Goal: Check status: Check status

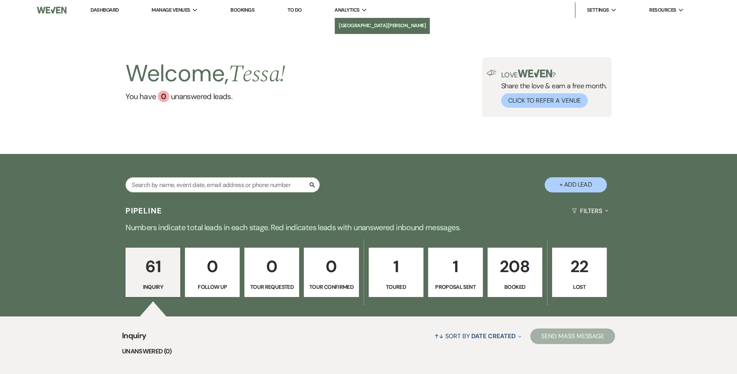
click at [364, 27] on li "[GEOGRAPHIC_DATA][PERSON_NAME]" at bounding box center [382, 26] width 87 height 8
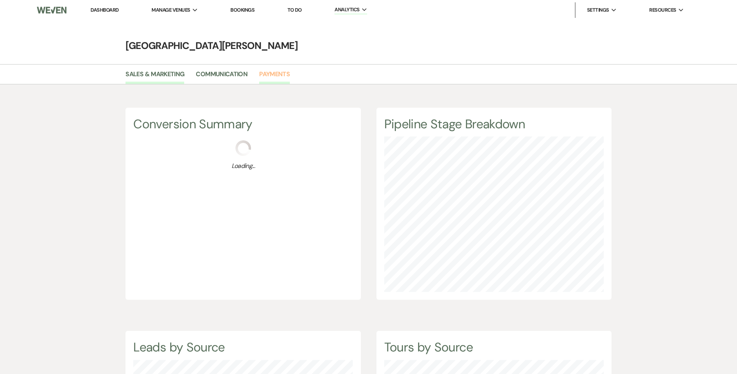
click at [277, 77] on link "Payments" at bounding box center [274, 76] width 31 height 15
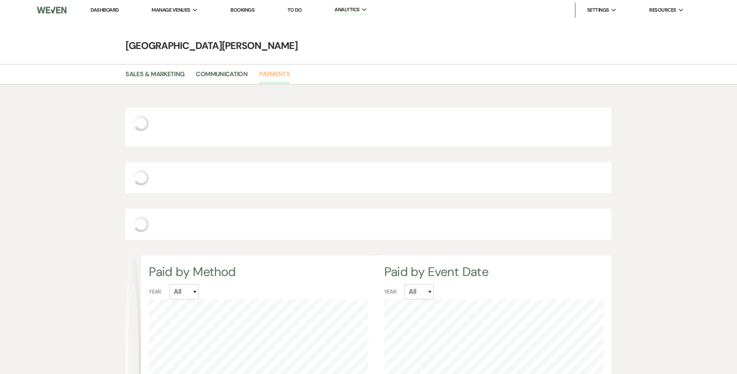
select select "2025"
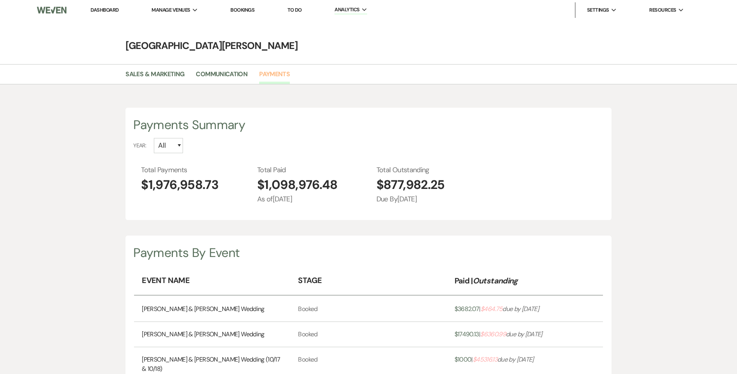
scroll to position [374, 737]
drag, startPoint x: 258, startPoint y: 187, endPoint x: 356, endPoint y: 195, distance: 97.4
click at [356, 195] on div "Total Payments $1,976,958.73 Total Paid $1,098,976.48 As of [DATE] Total Outsta…" at bounding box center [372, 185] width 462 height 40
click at [351, 249] on div "Payments By Event" at bounding box center [368, 252] width 470 height 19
drag, startPoint x: 460, startPoint y: 188, endPoint x: 372, endPoint y: 188, distance: 88.2
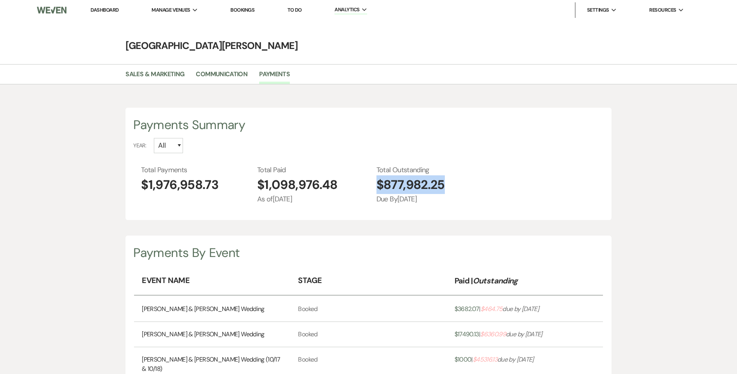
click at [372, 188] on div "Total Payments $1,976,958.73 Total Paid $1,098,976.48 As of [DATE] Total Outsta…" at bounding box center [372, 185] width 462 height 40
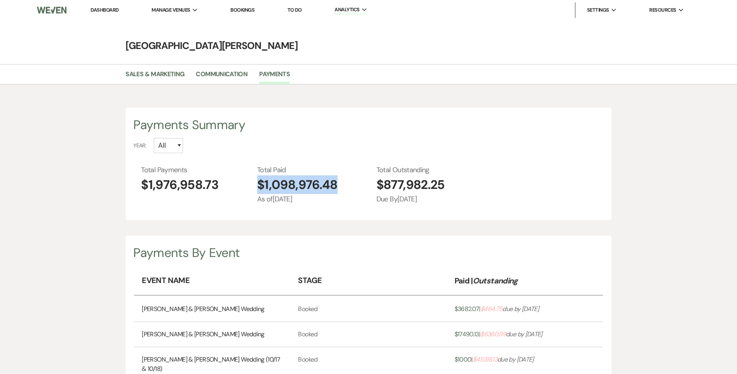
drag, startPoint x: 337, startPoint y: 181, endPoint x: 256, endPoint y: 186, distance: 80.6
click at [256, 186] on div "Total Payments $1,976,958.73 Total Paid $1,098,976.48 As of [DATE] Total Outsta…" at bounding box center [372, 185] width 462 height 40
click at [353, 155] on div "Payments Summary Year: All 2027 2026 2025 2024 Total Payments $1,976,958.73 Tot…" at bounding box center [369, 164] width 486 height 112
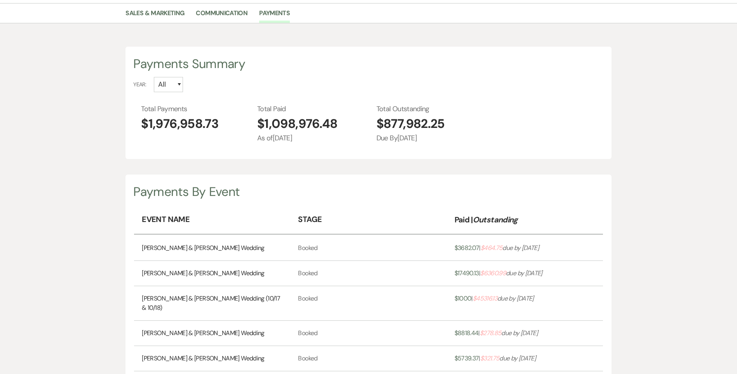
scroll to position [194, 0]
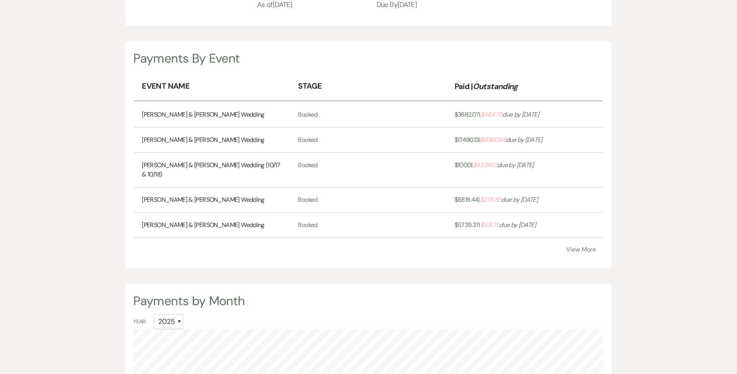
click at [208, 114] on link "[PERSON_NAME] & [PERSON_NAME] Wedding" at bounding box center [203, 114] width 122 height 9
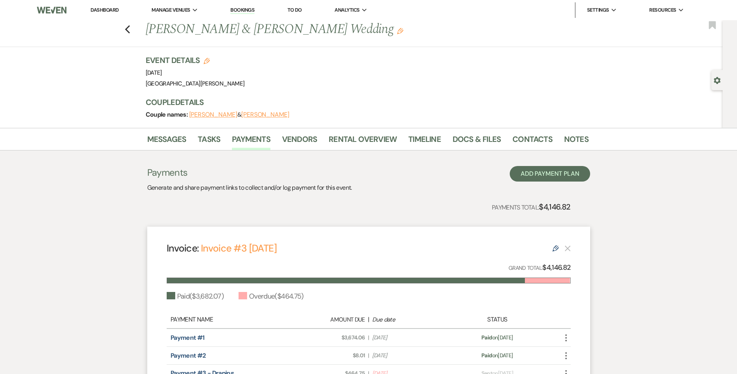
scroll to position [102, 0]
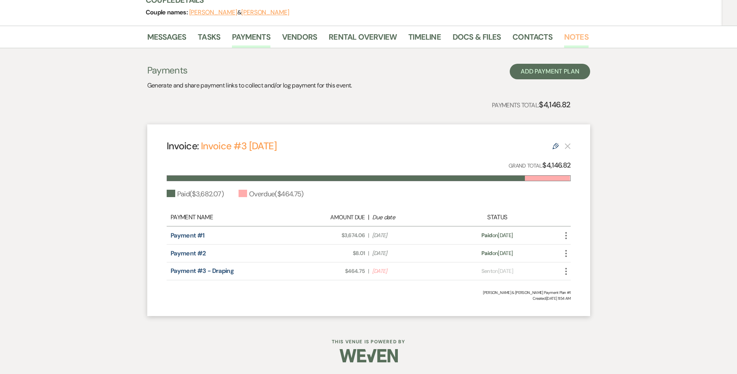
click at [565, 39] on link "Notes" at bounding box center [576, 39] width 24 height 17
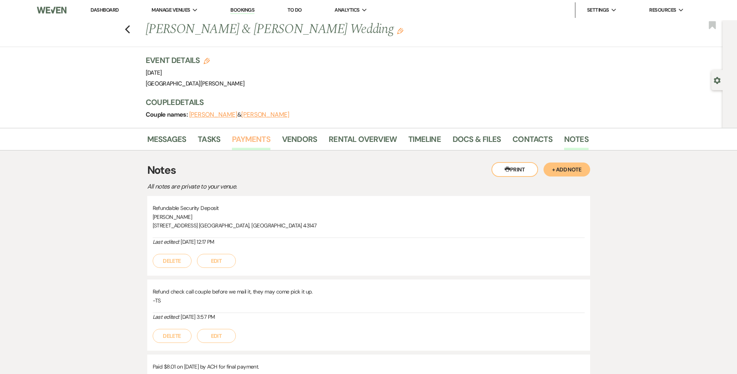
click at [267, 138] on link "Payments" at bounding box center [251, 141] width 38 height 17
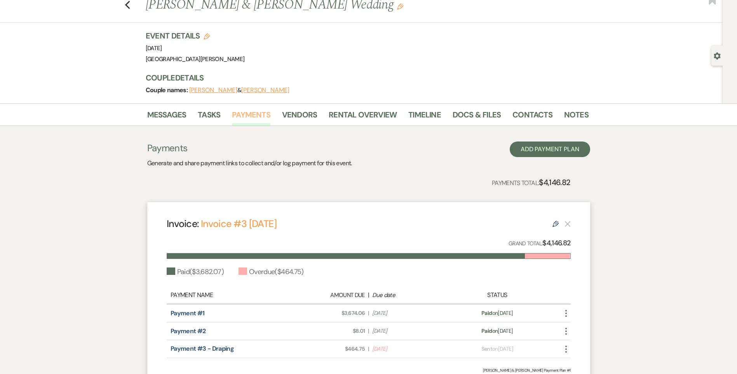
scroll to position [102, 0]
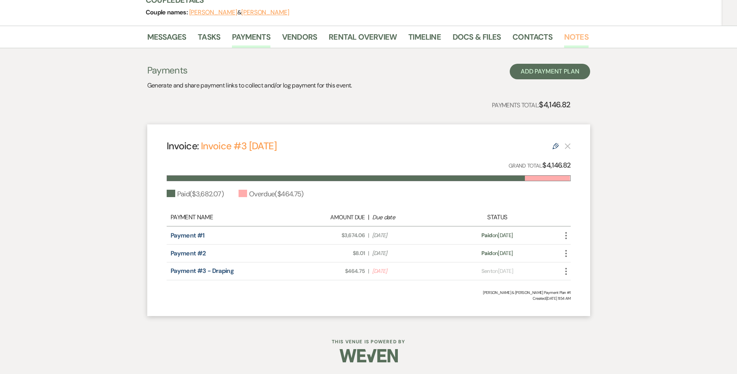
click at [577, 36] on link "Notes" at bounding box center [576, 39] width 24 height 17
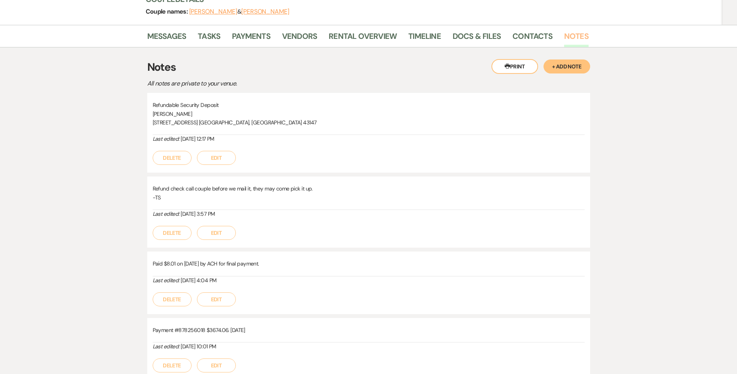
scroll to position [102, 0]
click at [260, 38] on link "Payments" at bounding box center [251, 39] width 38 height 17
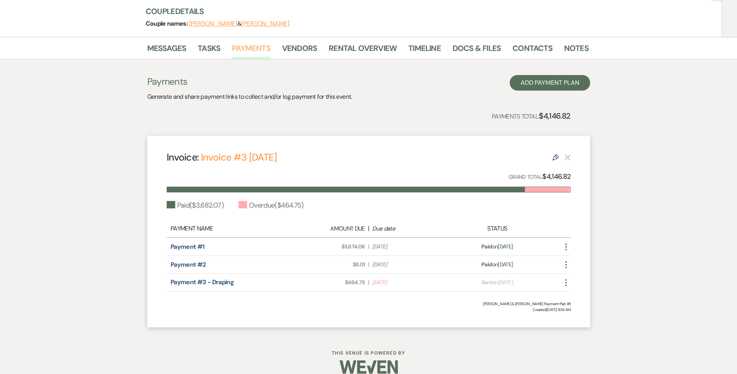
scroll to position [102, 0]
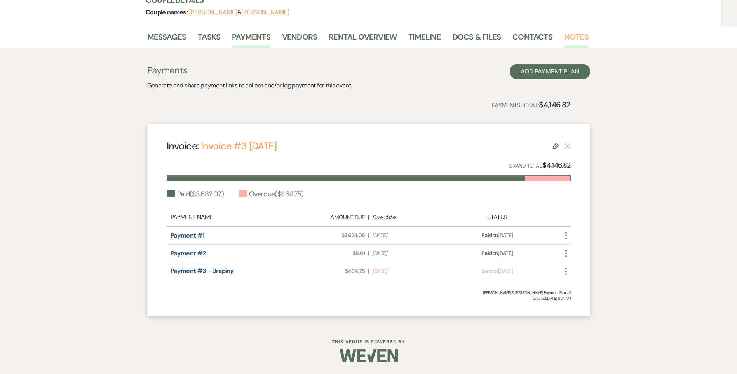
click at [565, 35] on link "Notes" at bounding box center [576, 39] width 24 height 17
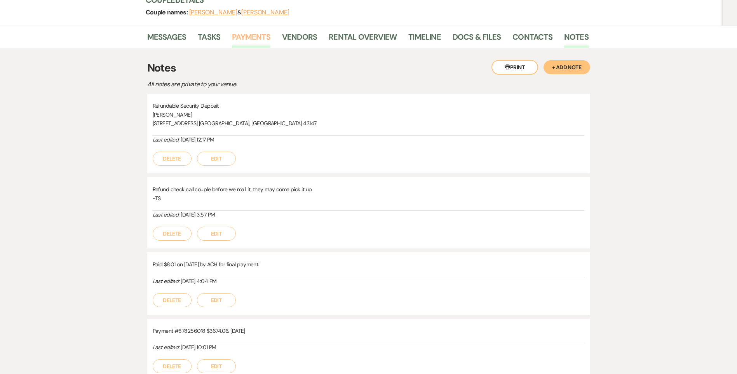
click at [252, 42] on link "Payments" at bounding box center [251, 39] width 38 height 17
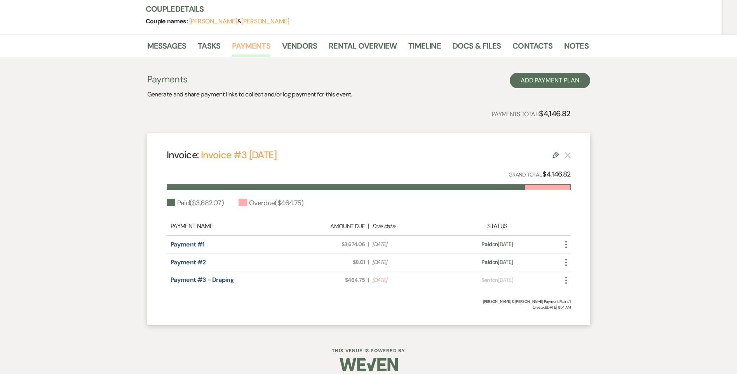
scroll to position [102, 0]
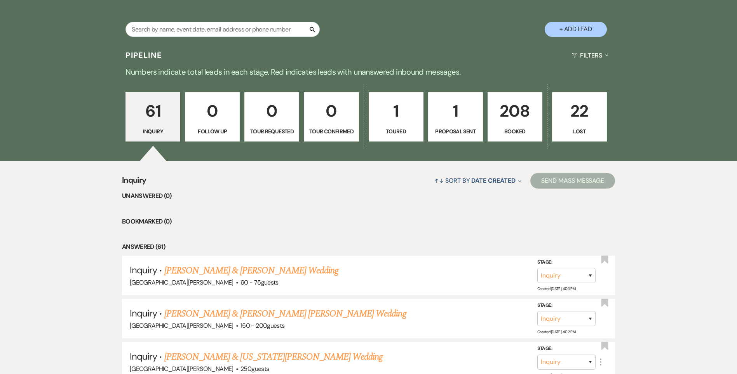
click at [535, 120] on p "208" at bounding box center [515, 111] width 45 height 26
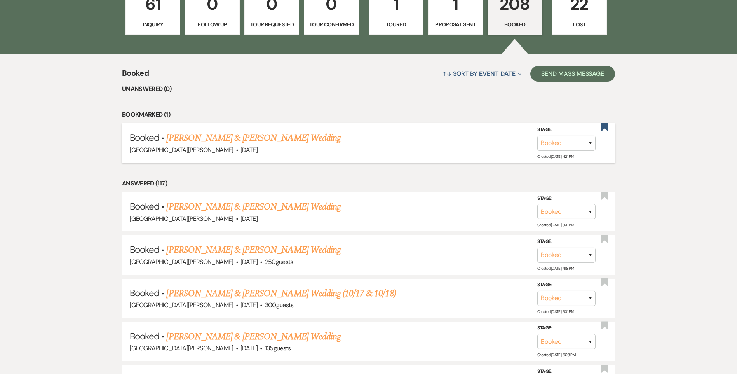
scroll to position [272, 0]
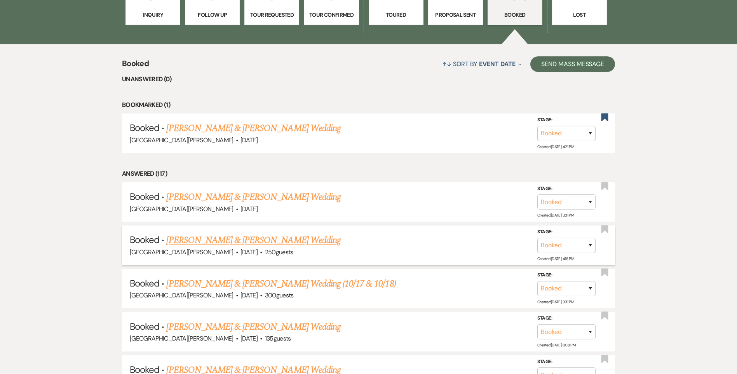
click at [240, 238] on link "[PERSON_NAME] & [PERSON_NAME] Wedding" at bounding box center [253, 240] width 174 height 14
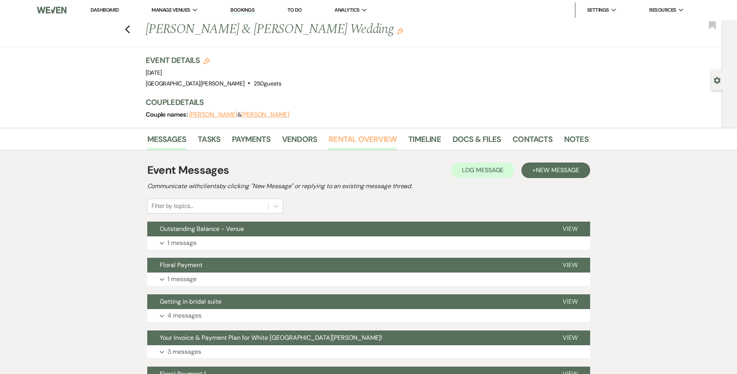
click at [377, 138] on link "Rental Overview" at bounding box center [363, 141] width 68 height 17
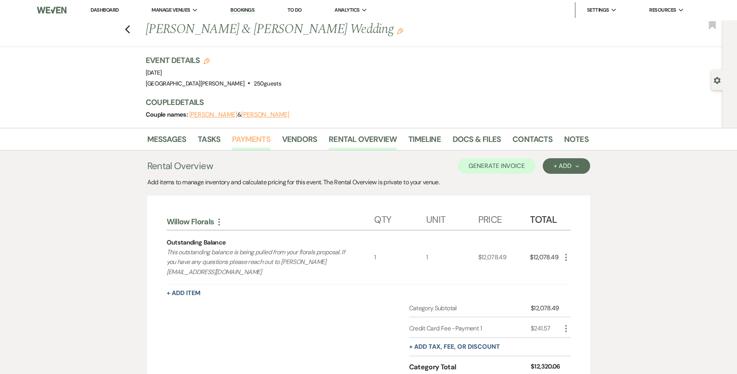
click at [252, 136] on link "Payments" at bounding box center [251, 141] width 38 height 17
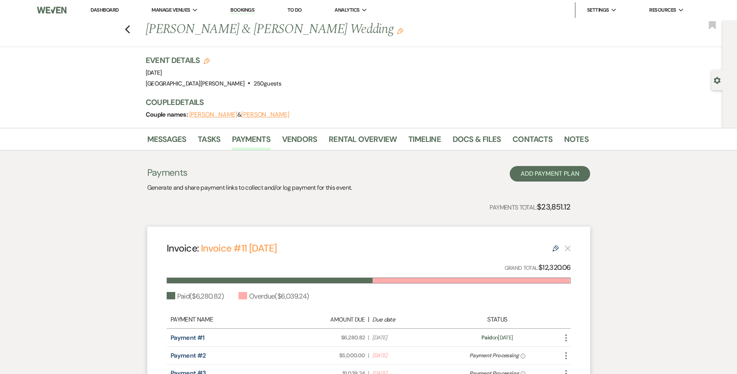
click at [119, 12] on link "Dashboard" at bounding box center [105, 10] width 28 height 7
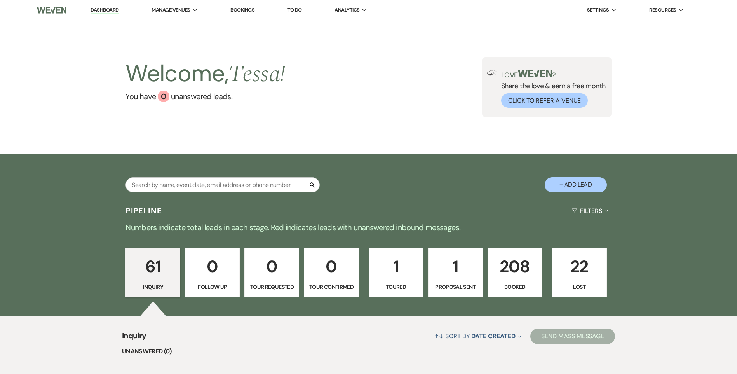
scroll to position [155, 0]
